Goal: Transaction & Acquisition: Purchase product/service

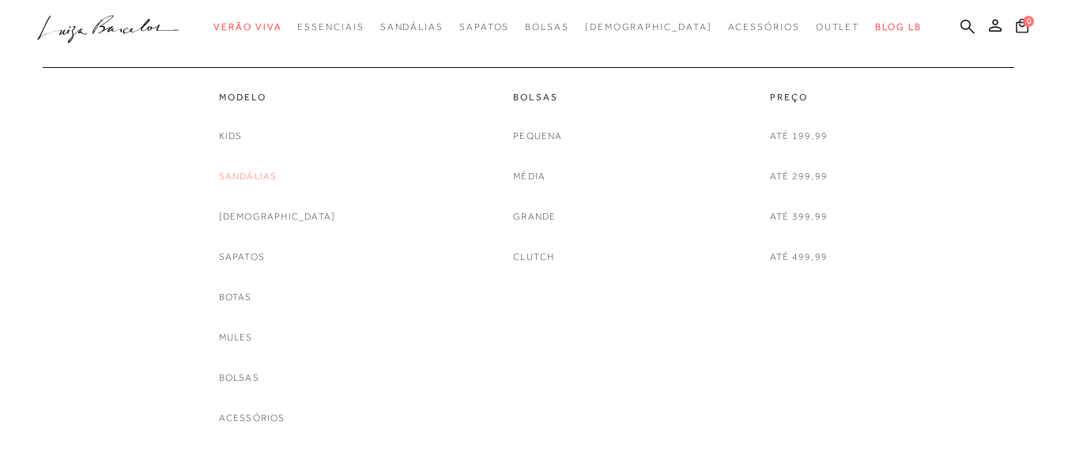
click at [276, 179] on link "Sandálias" at bounding box center [248, 176] width 58 height 17
click at [260, 175] on link "Sandálias" at bounding box center [248, 176] width 58 height 17
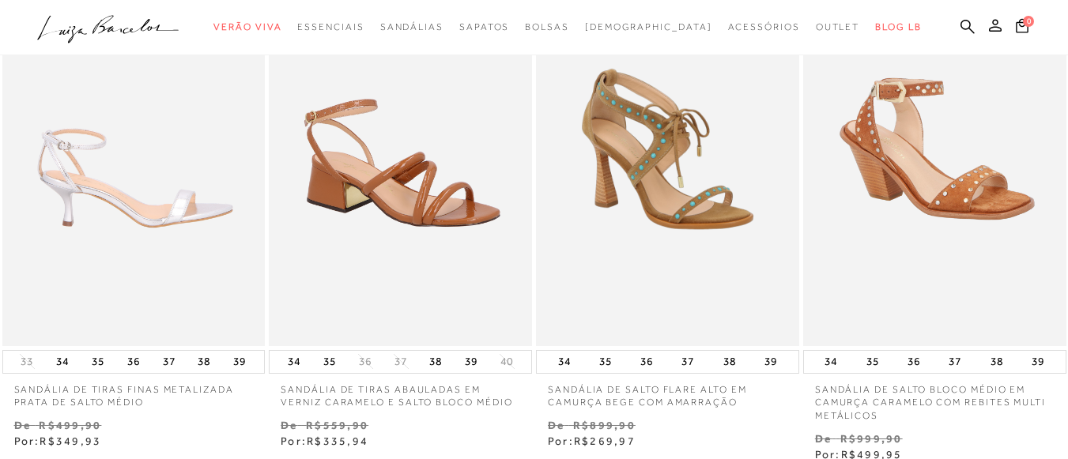
scroll to position [158, 0]
click at [141, 179] on img at bounding box center [135, 150] width 262 height 394
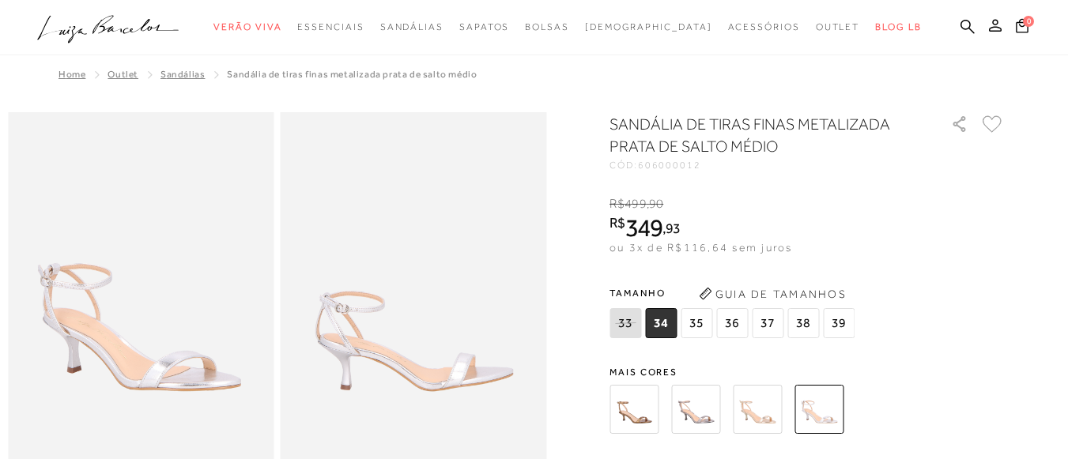
click at [636, 410] on img at bounding box center [633, 409] width 49 height 49
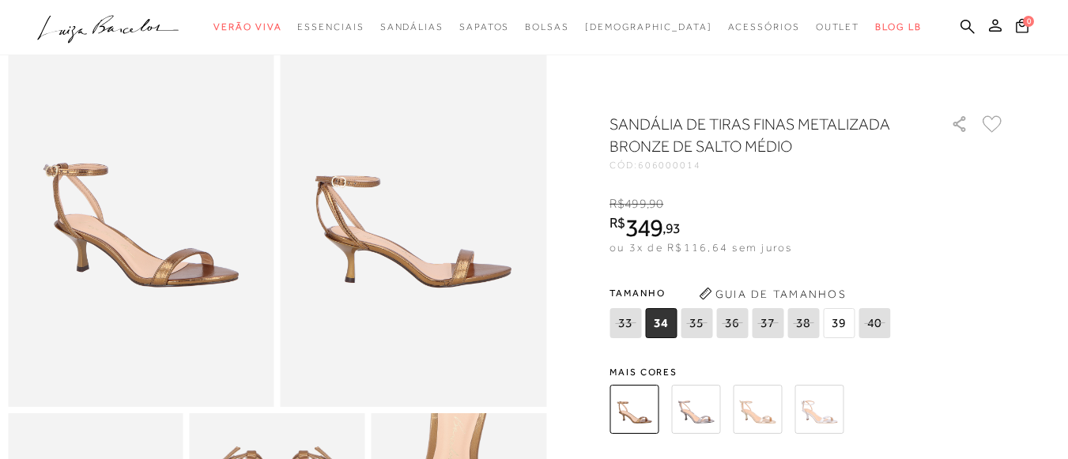
scroll to position [158, 0]
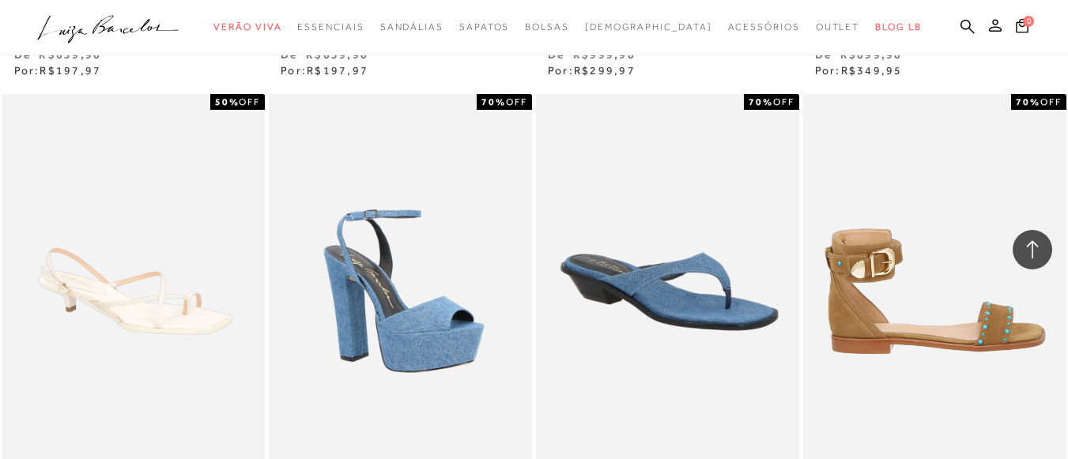
scroll to position [2292, 0]
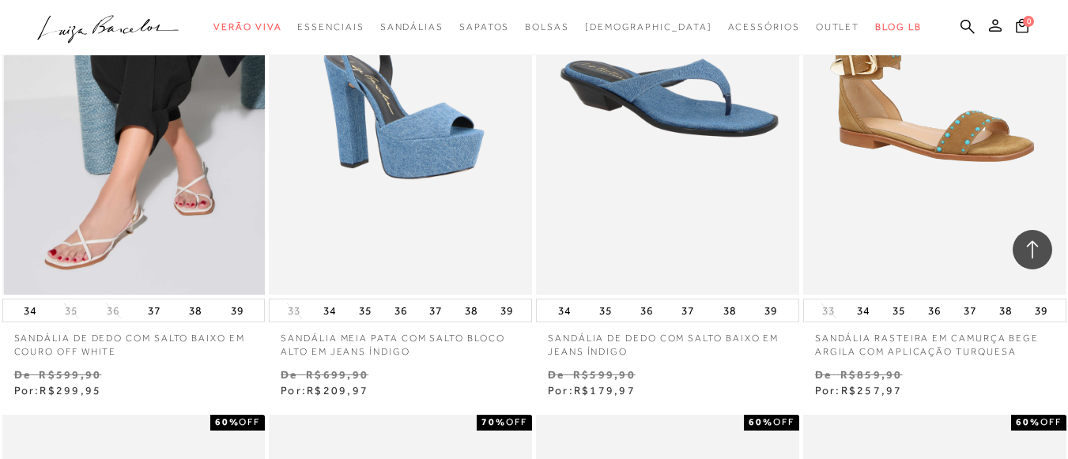
click at [172, 184] on img at bounding box center [135, 97] width 262 height 394
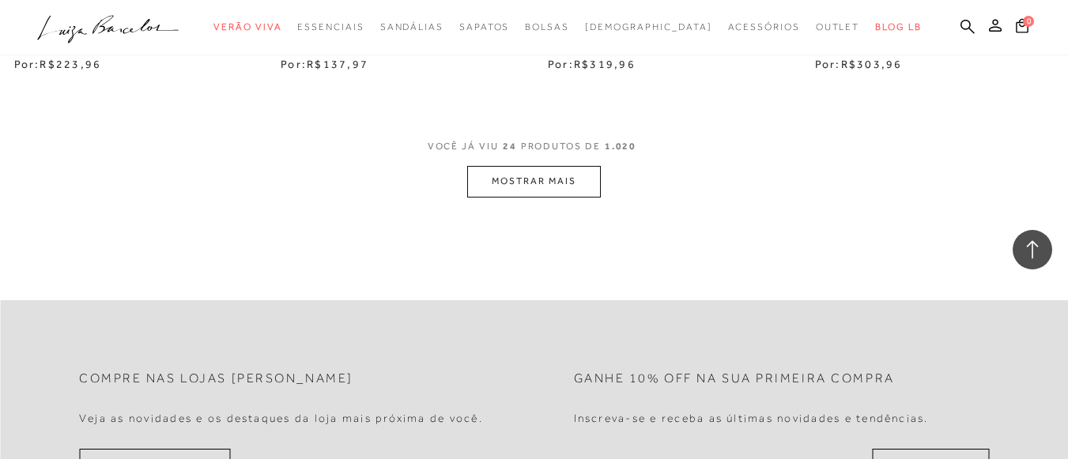
scroll to position [3241, 0]
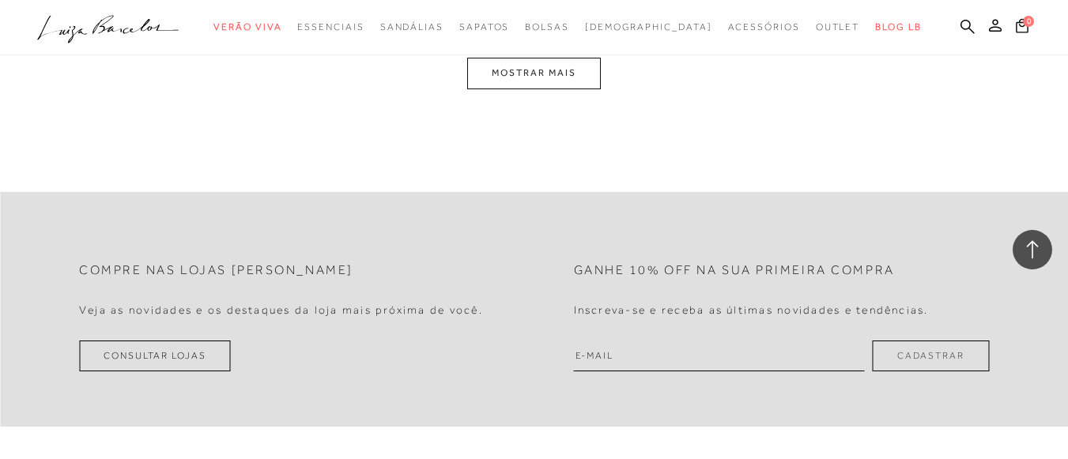
click at [538, 65] on button "MOSTRAR MAIS" at bounding box center [533, 73] width 133 height 31
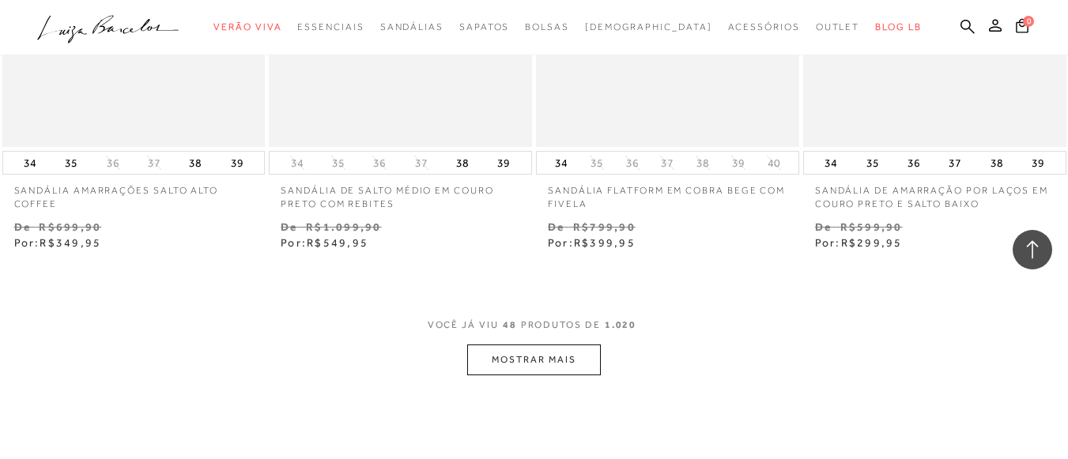
scroll to position [6115, 0]
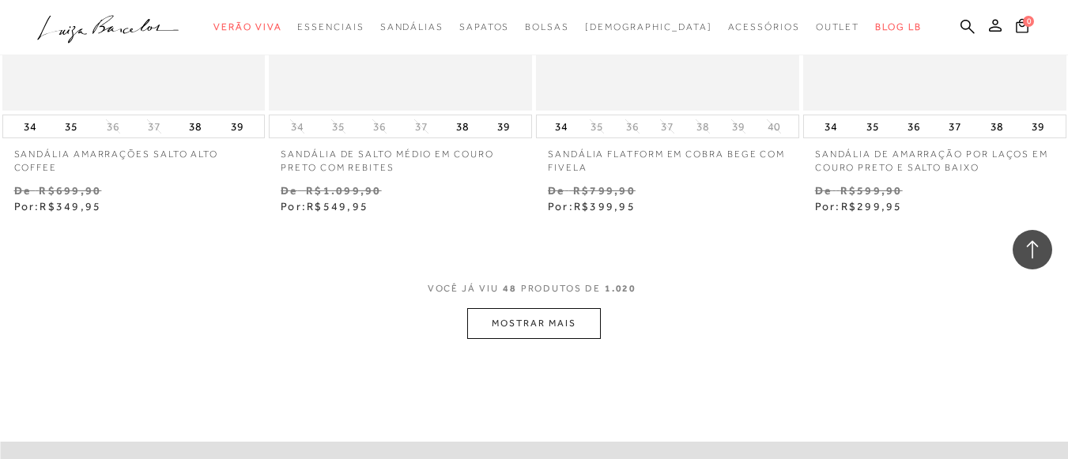
click at [547, 308] on button "MOSTRAR MAIS" at bounding box center [533, 323] width 133 height 31
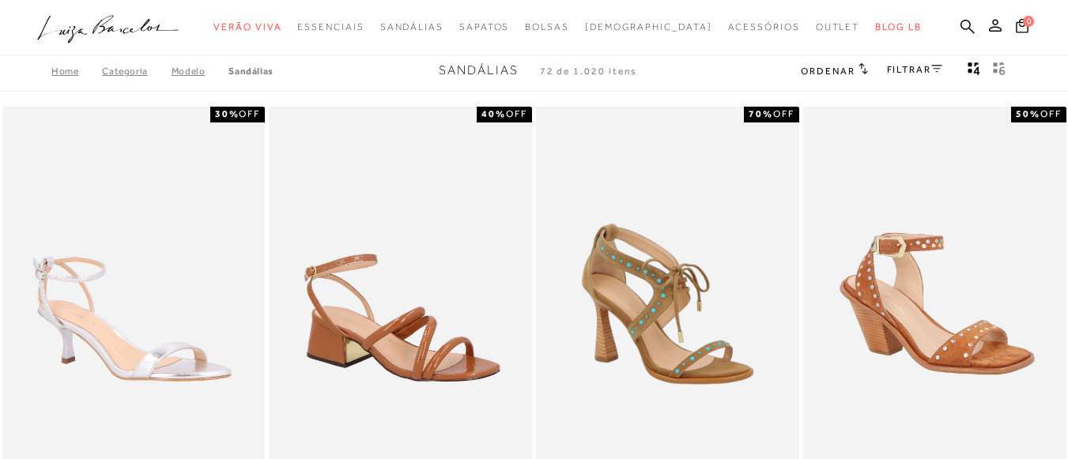
scroll to position [0, 0]
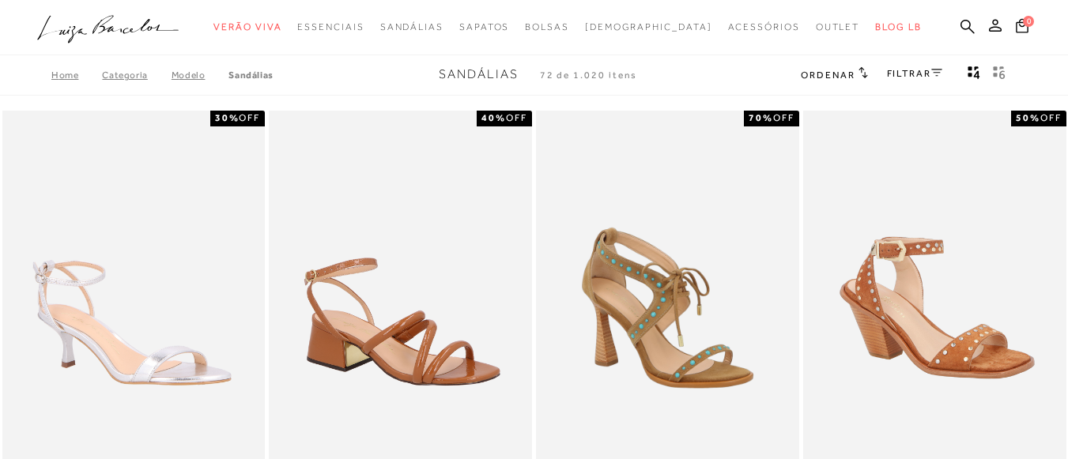
click at [923, 73] on link "FILTRAR" at bounding box center [914, 73] width 55 height 11
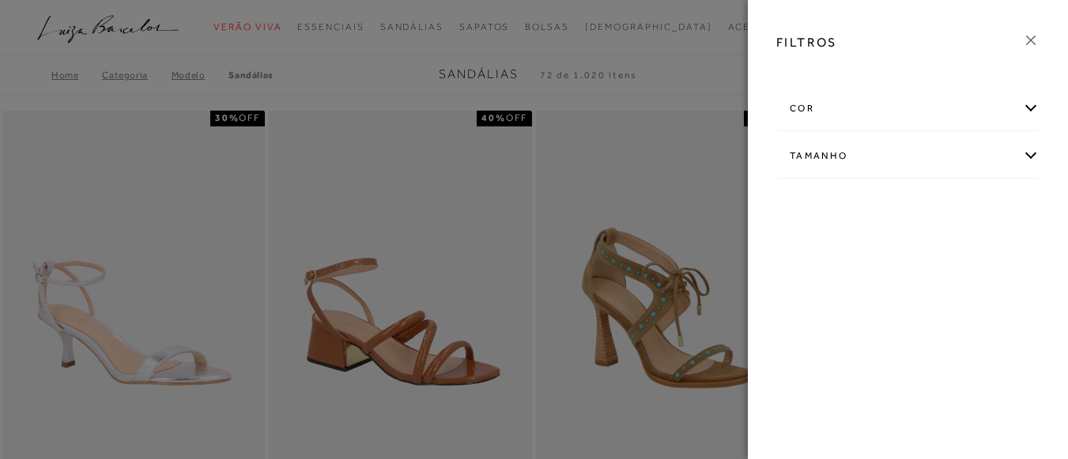
click at [947, 109] on div "cor" at bounding box center [908, 109] width 262 height 42
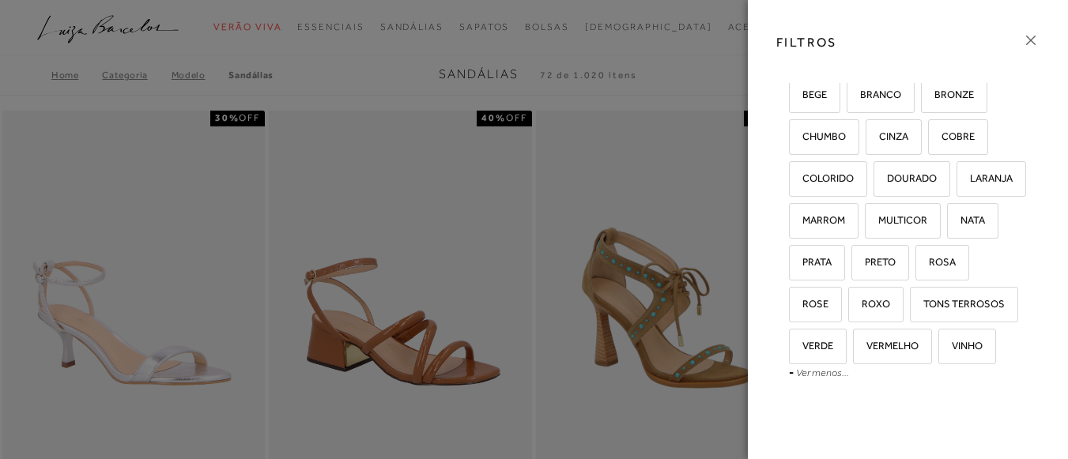
scroll to position [108, 0]
click at [881, 266] on span "PRETO" at bounding box center [874, 261] width 43 height 12
click at [865, 271] on input "PRETO" at bounding box center [857, 263] width 16 height 16
checkbox input "true"
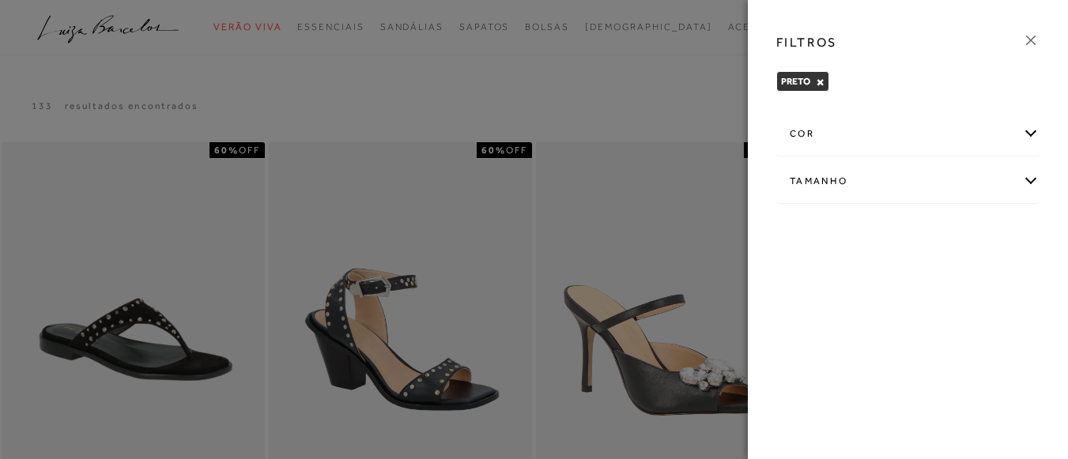
click at [678, 43] on div at bounding box center [534, 229] width 1068 height 459
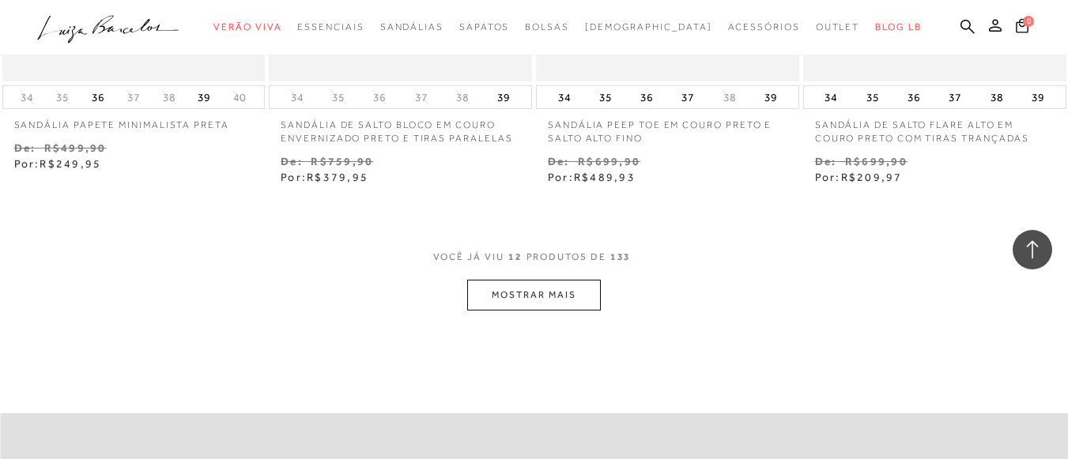
scroll to position [1502, 0]
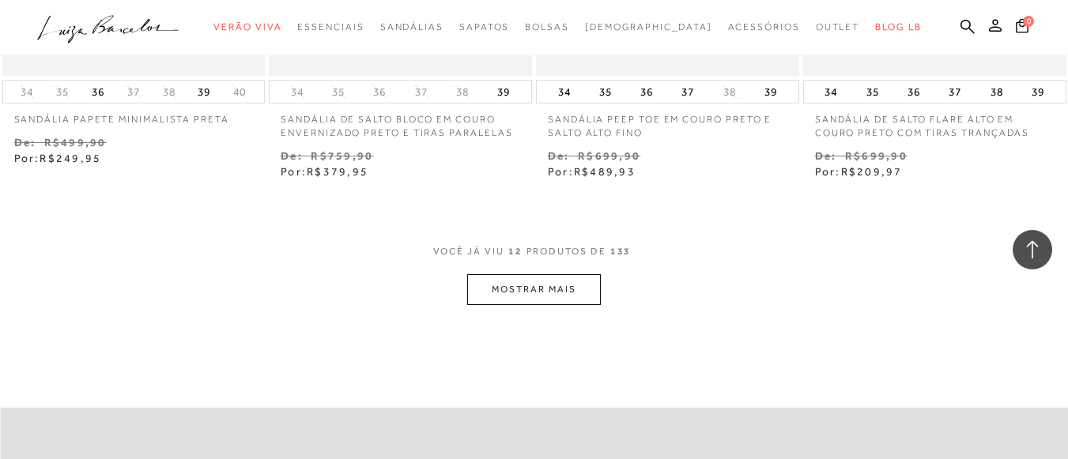
click at [583, 292] on button "MOSTRAR MAIS" at bounding box center [533, 289] width 133 height 31
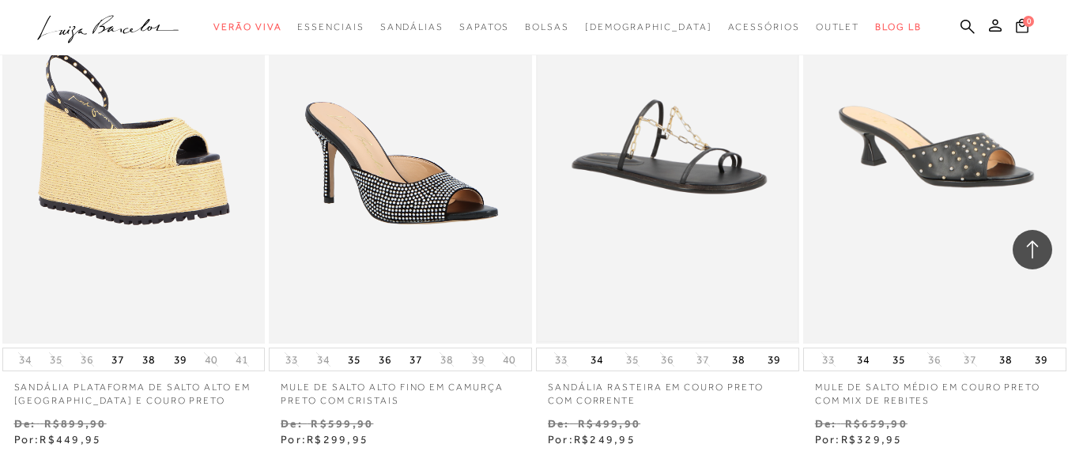
scroll to position [3083, 0]
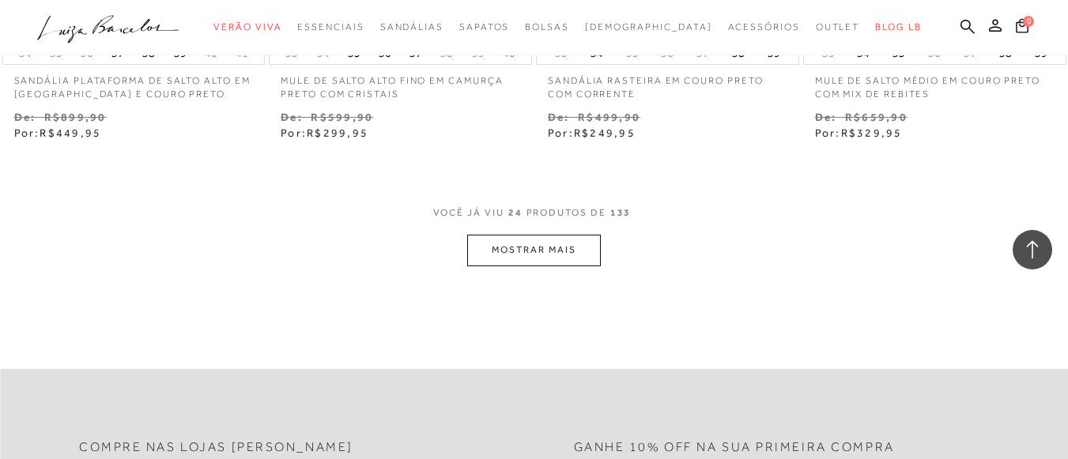
click at [571, 247] on button "MOSTRAR MAIS" at bounding box center [533, 250] width 133 height 31
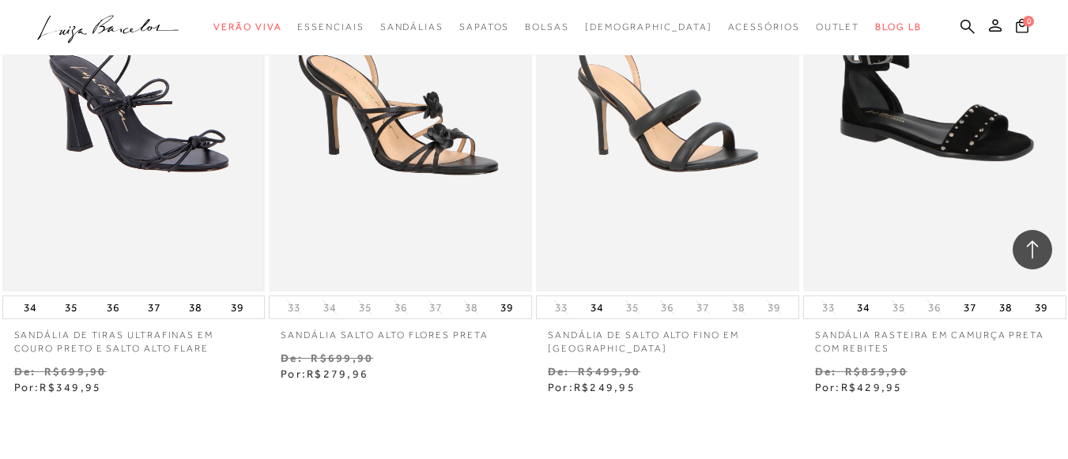
scroll to position [4585, 0]
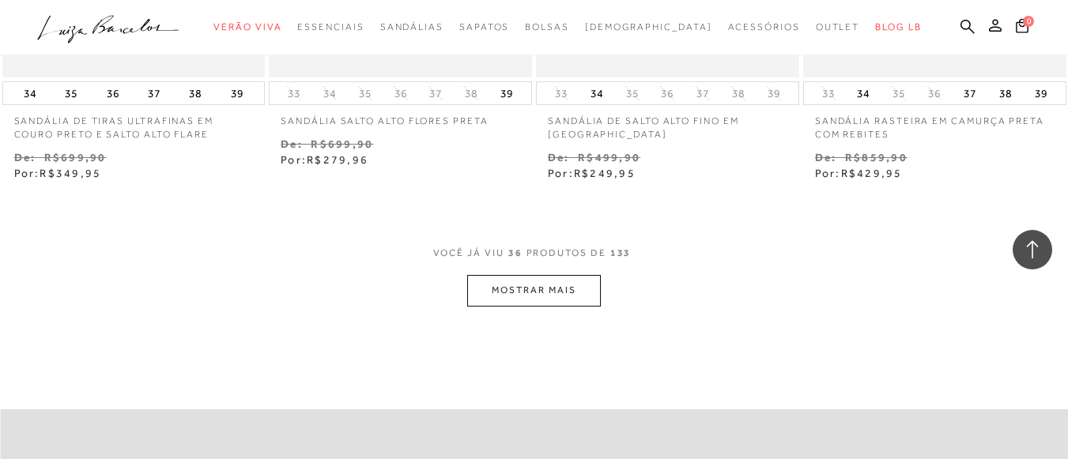
click at [538, 281] on button "MOSTRAR MAIS" at bounding box center [533, 290] width 133 height 31
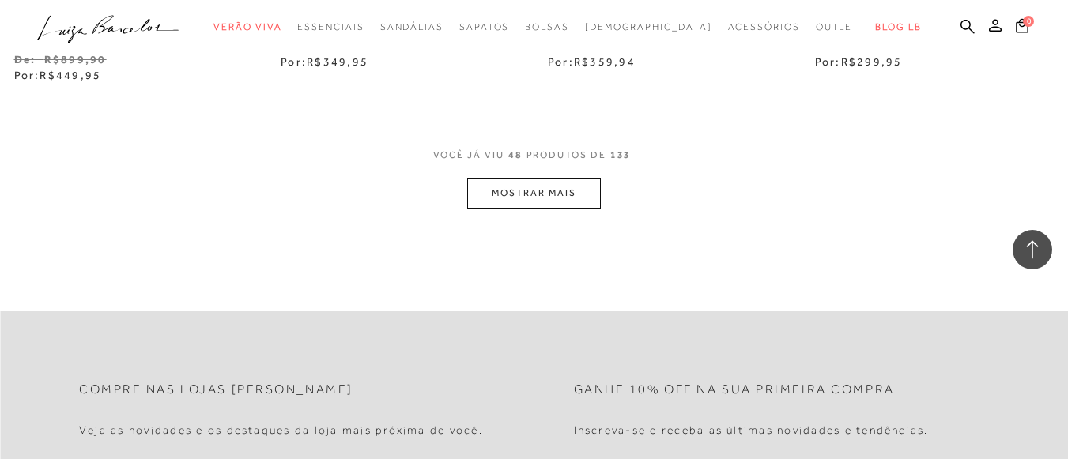
scroll to position [6245, 0]
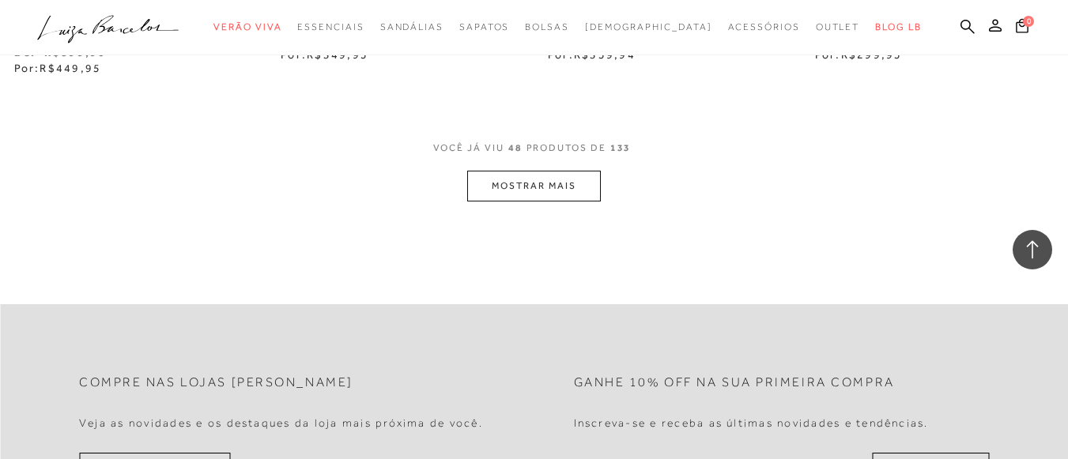
click at [527, 186] on button "MOSTRAR MAIS" at bounding box center [533, 186] width 133 height 31
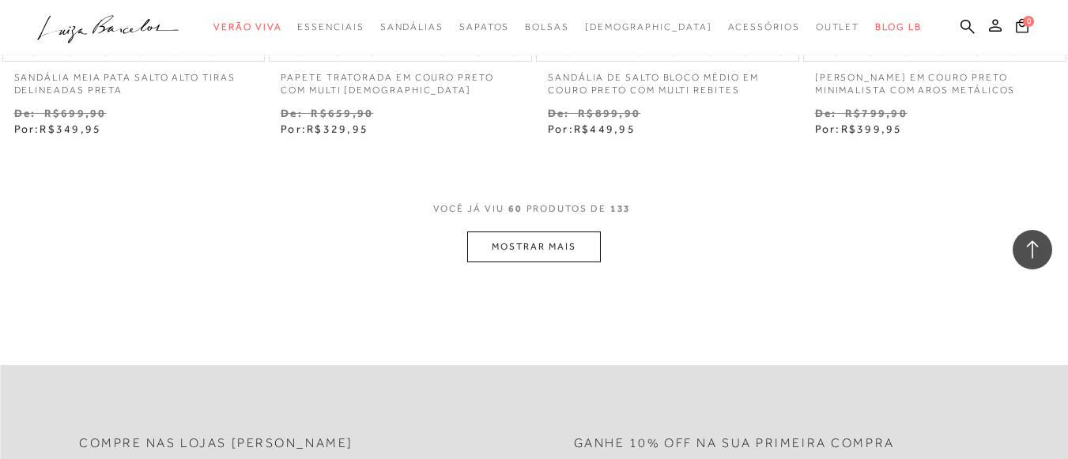
scroll to position [7747, 0]
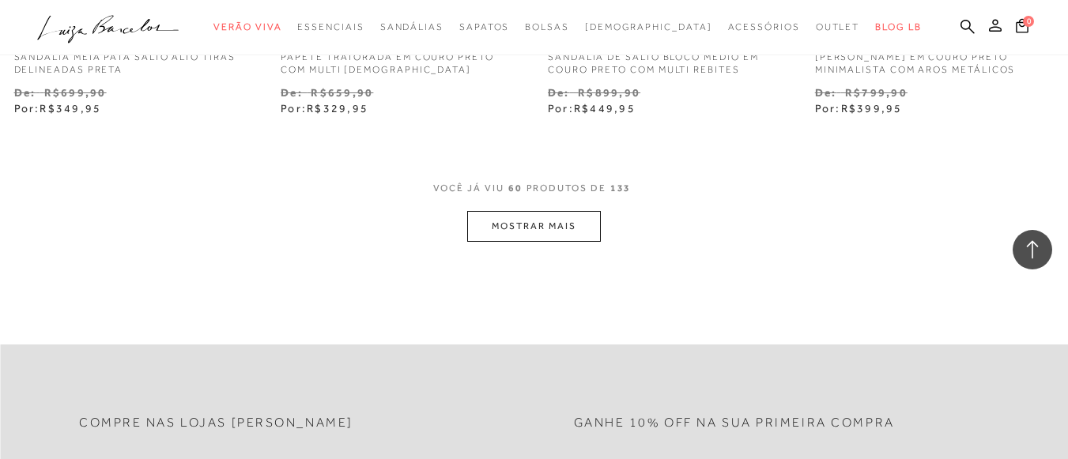
click at [533, 226] on button "MOSTRAR MAIS" at bounding box center [533, 226] width 133 height 31
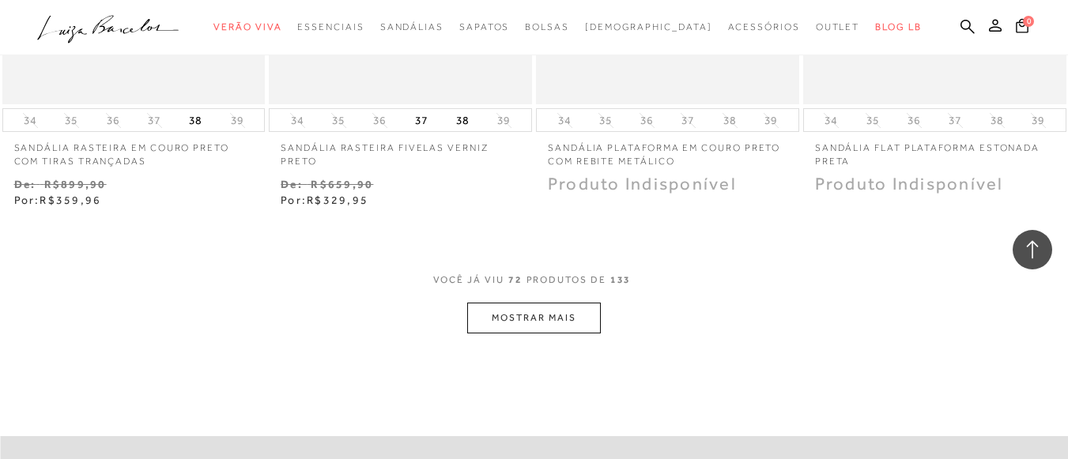
scroll to position [9249, 0]
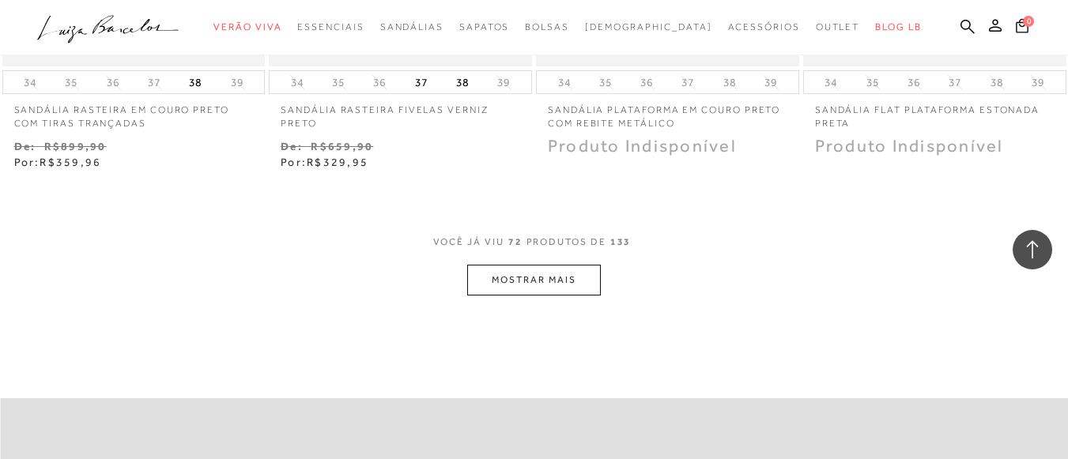
click at [554, 284] on button "MOSTRAR MAIS" at bounding box center [533, 280] width 133 height 31
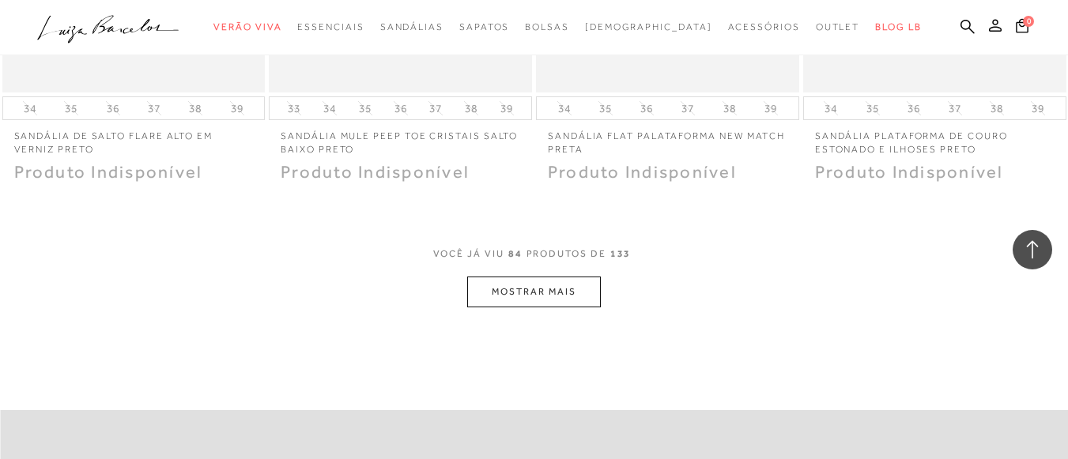
scroll to position [10751, 0]
click at [555, 291] on button "MOSTRAR MAIS" at bounding box center [533, 291] width 133 height 31
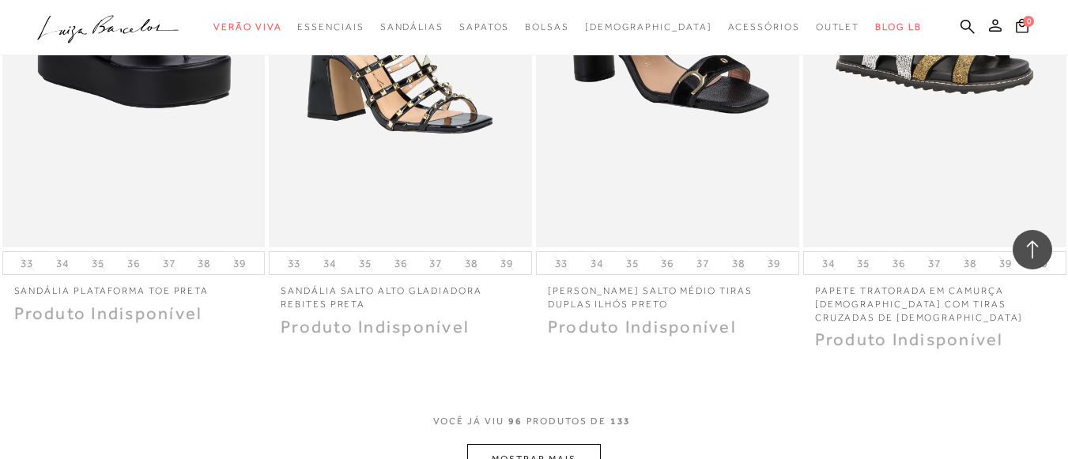
scroll to position [12411, 0]
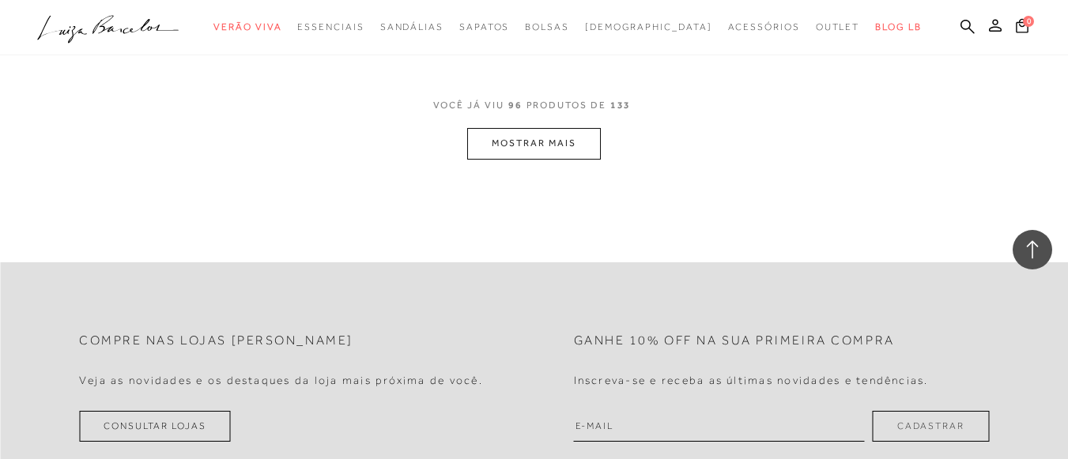
click at [533, 128] on button "MOSTRAR MAIS" at bounding box center [533, 143] width 133 height 31
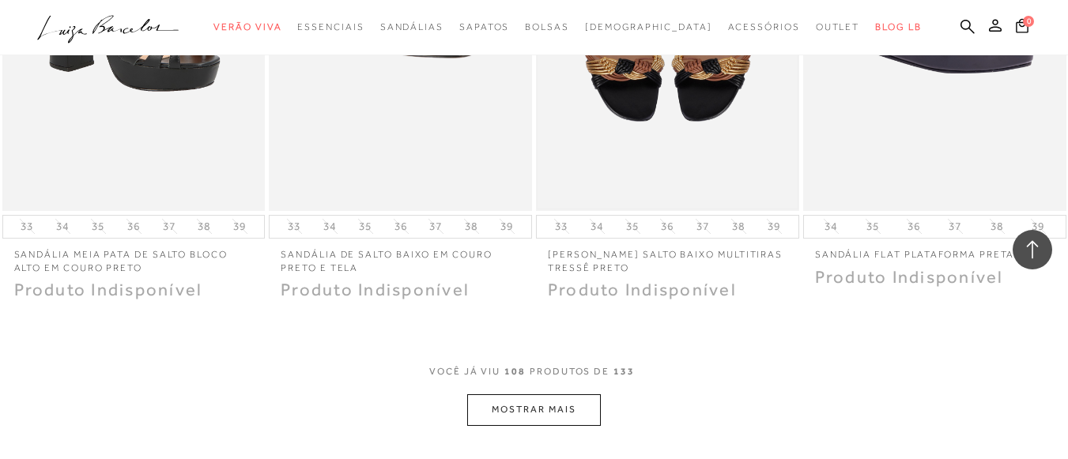
scroll to position [13676, 0]
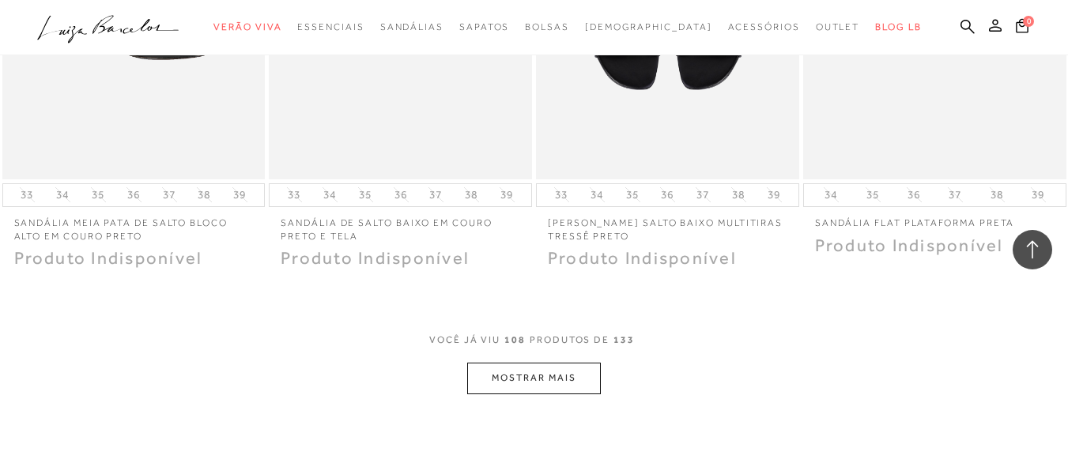
click at [578, 363] on button "MOSTRAR MAIS" at bounding box center [533, 378] width 133 height 31
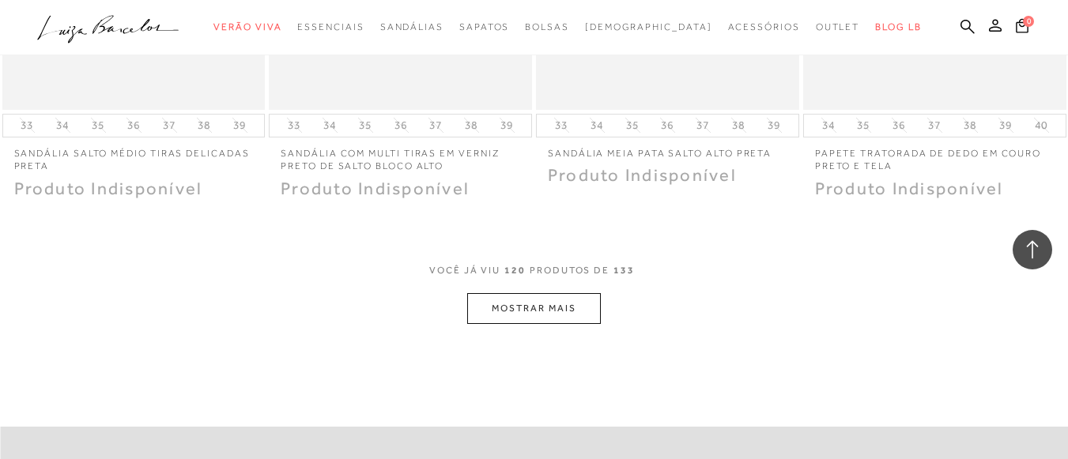
scroll to position [15336, 0]
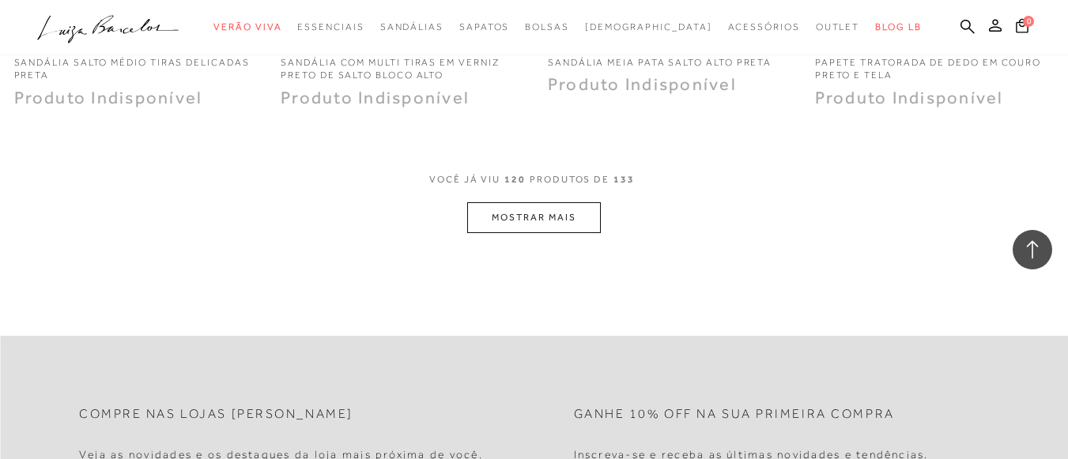
click at [578, 202] on button "MOSTRAR MAIS" at bounding box center [533, 217] width 133 height 31
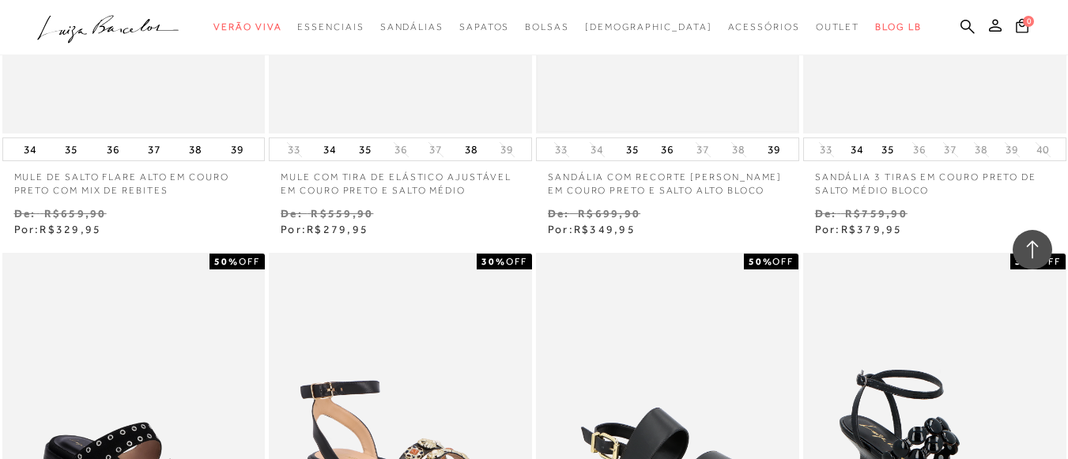
scroll to position [4664, 0]
